Goal: Task Accomplishment & Management: Manage account settings

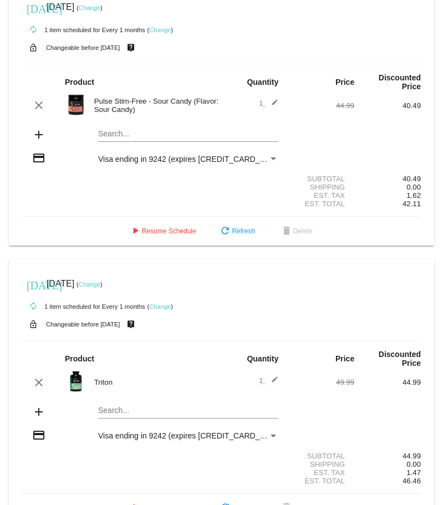
scroll to position [329, 0]
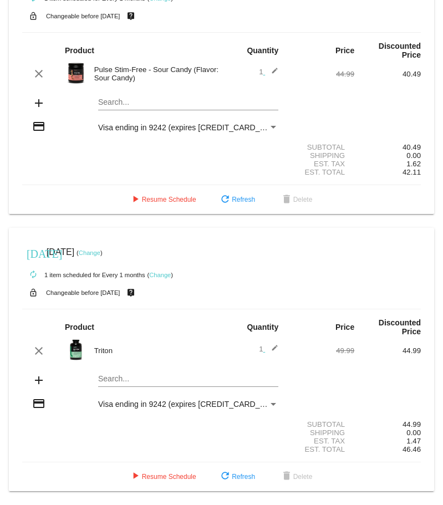
click at [240, 255] on div "today Oct 2 2025 ( Change )" at bounding box center [221, 252] width 398 height 22
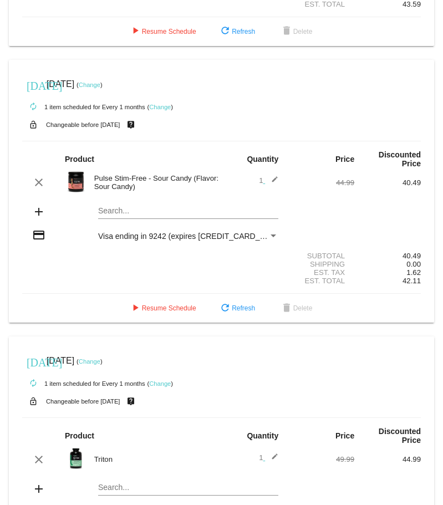
scroll to position [218, 0]
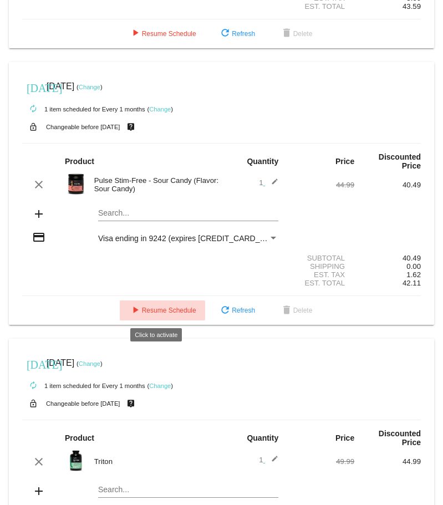
click at [162, 311] on span "play_arrow Resume Schedule" at bounding box center [163, 310] width 68 height 8
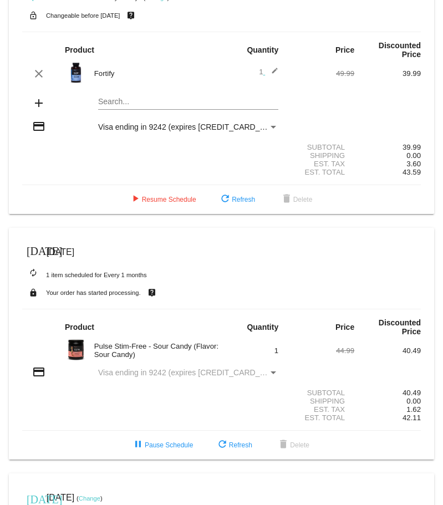
scroll to position [111, 0]
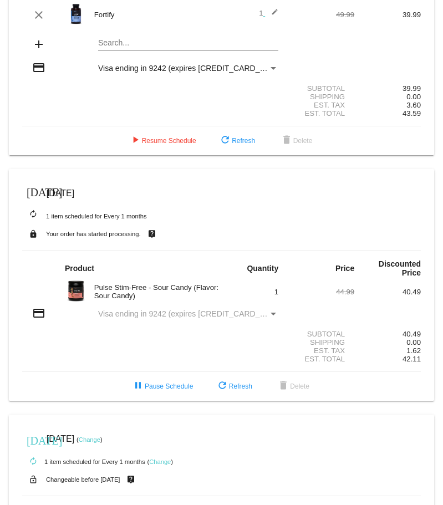
click at [168, 312] on span "Visa ending in 9242 (expires [CREDIT_CARD_DATA])" at bounding box center [191, 313] width 186 height 9
click at [270, 314] on div "Payment Method" at bounding box center [273, 314] width 6 height 3
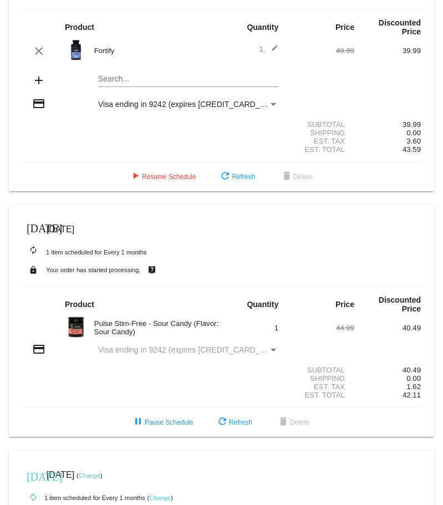
scroll to position [55, 0]
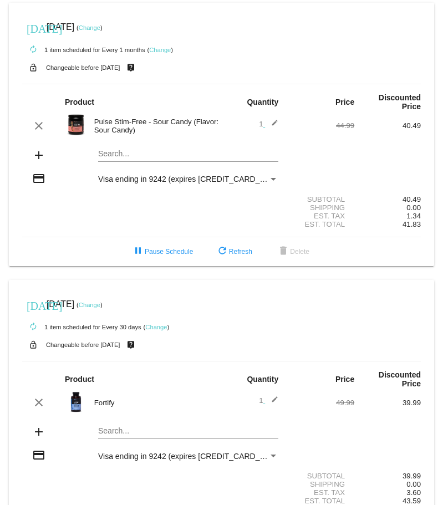
click at [270, 181] on div "Payment Method" at bounding box center [273, 179] width 10 height 9
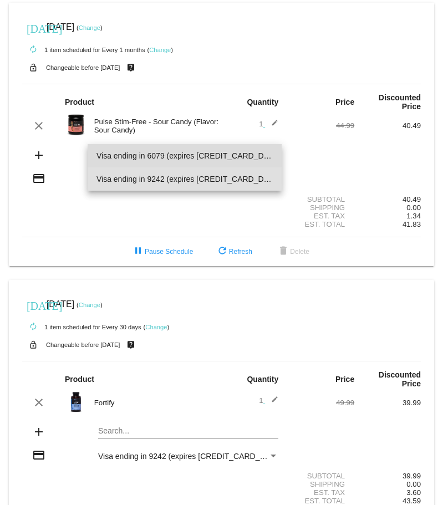
click at [207, 156] on span "Visa ending in 6079 (expires [CREDIT_CARD_DATA])" at bounding box center [184, 155] width 177 height 23
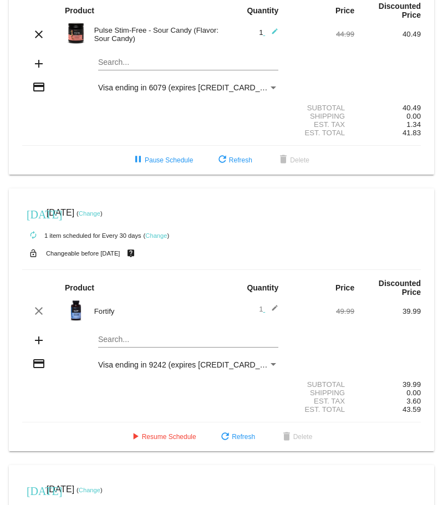
scroll to position [111, 0]
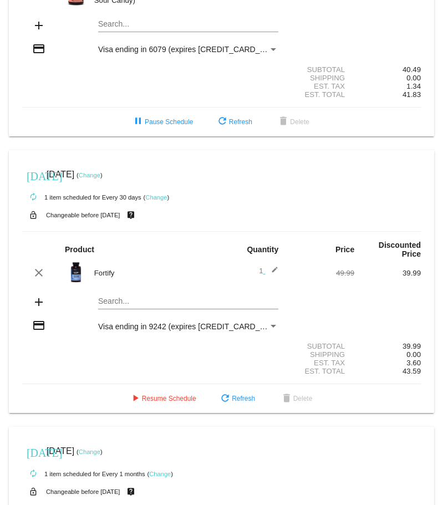
scroll to position [111, 0]
